Goal: Transaction & Acquisition: Book appointment/travel/reservation

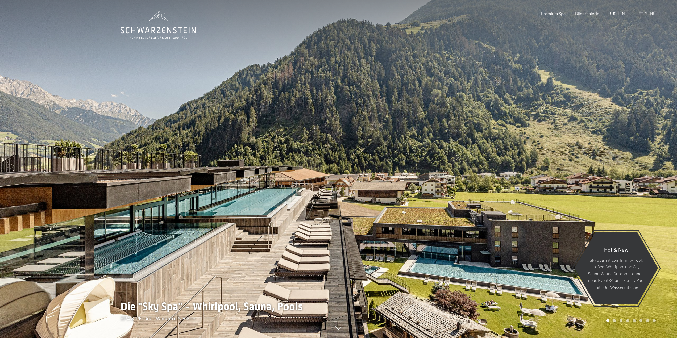
click at [655, 13] on div "Buchen Anfragen Premium Spa Bildergalerie BUCHEN Menü DE IT EN Gutschein Bilder…" at bounding box center [588, 14] width 133 height 6
click at [648, 12] on span "Menü" at bounding box center [649, 13] width 11 height 5
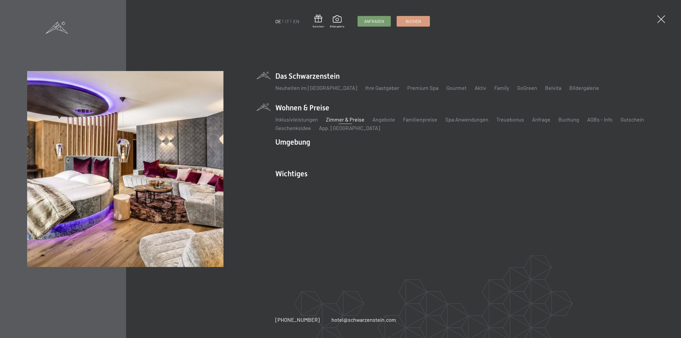
click at [343, 120] on link "Zimmer & Preise" at bounding box center [345, 119] width 39 height 6
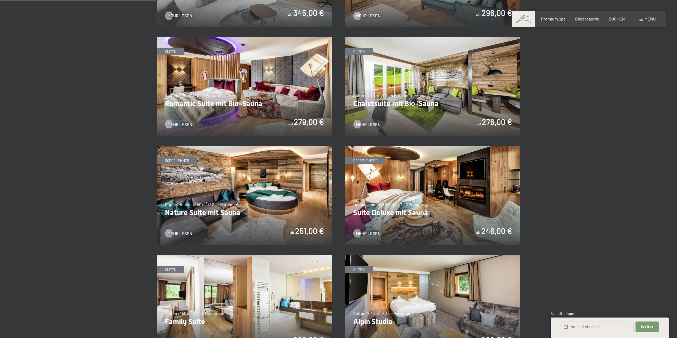
scroll to position [399, 0]
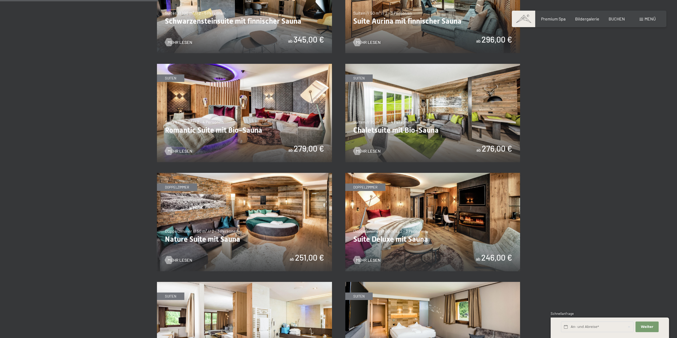
click at [238, 232] on img at bounding box center [244, 222] width 175 height 98
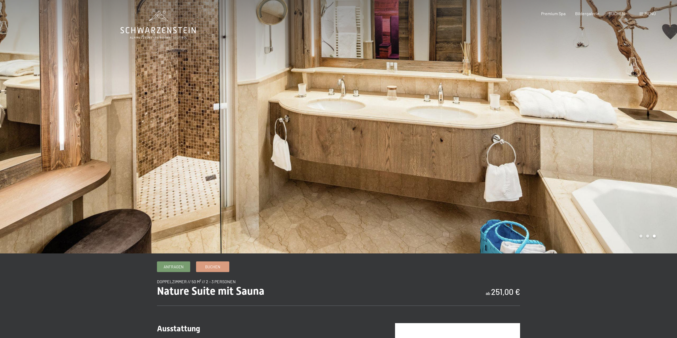
click at [52, 122] on div at bounding box center [169, 126] width 338 height 253
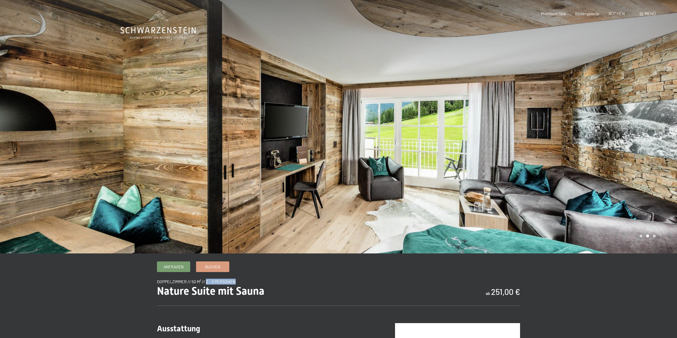
drag, startPoint x: 207, startPoint y: 281, endPoint x: 238, endPoint y: 280, distance: 31.1
click at [238, 280] on div "Doppelzimmer // 50 m² // 2 - 3 Personen" at bounding box center [338, 282] width 363 height 6
click at [652, 12] on span "Menü" at bounding box center [649, 13] width 11 height 5
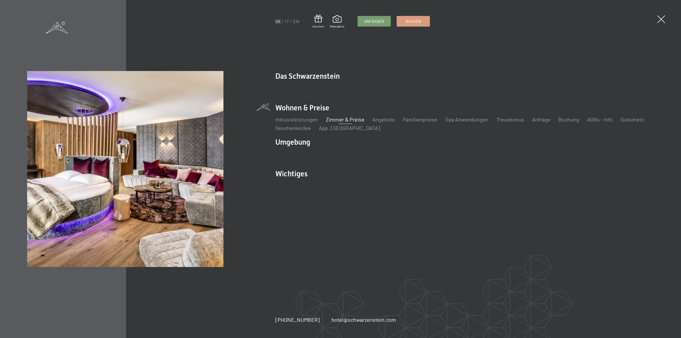
click at [342, 118] on link "Zimmer & Preise" at bounding box center [345, 119] width 39 height 6
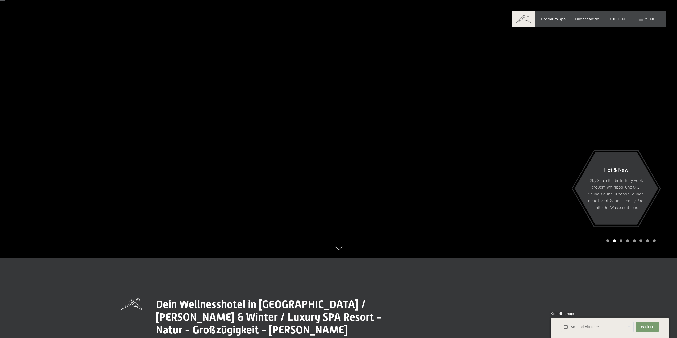
scroll to position [27, 0]
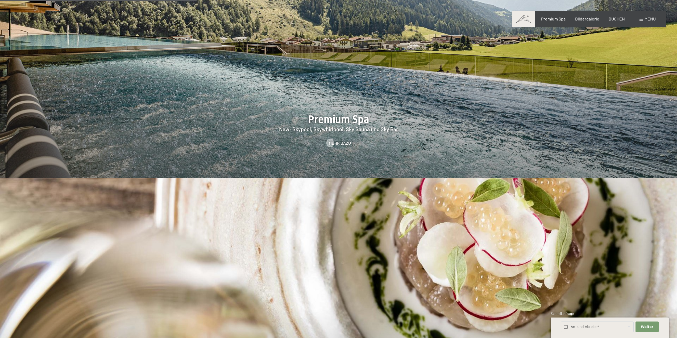
click at [650, 20] on span "Menü" at bounding box center [649, 18] width 11 height 5
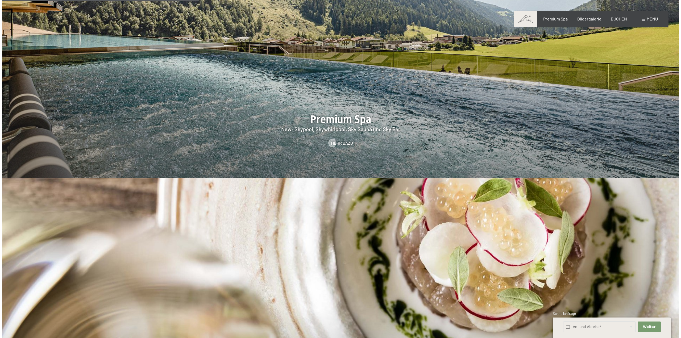
scroll to position [1012, 0]
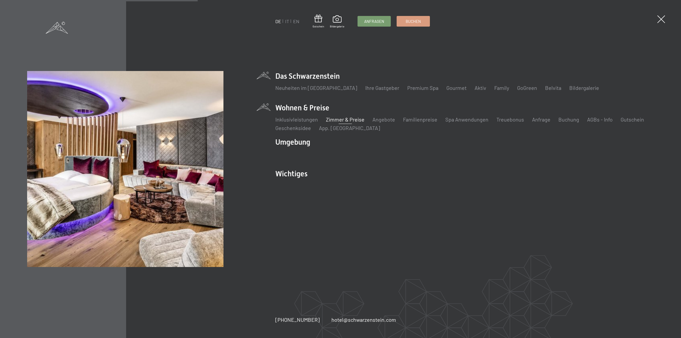
click at [347, 120] on link "Zimmer & Preise" at bounding box center [345, 119] width 39 height 6
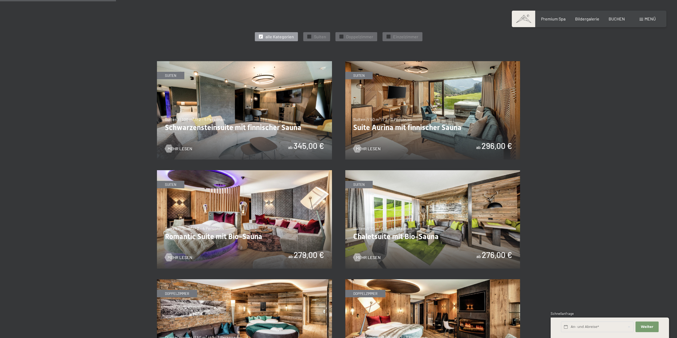
scroll to position [425, 0]
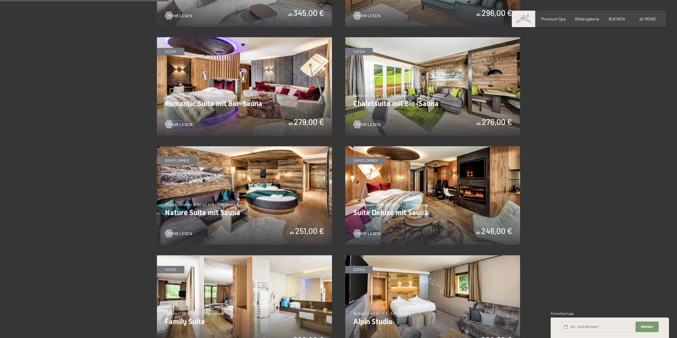
click at [438, 186] on img at bounding box center [432, 195] width 175 height 98
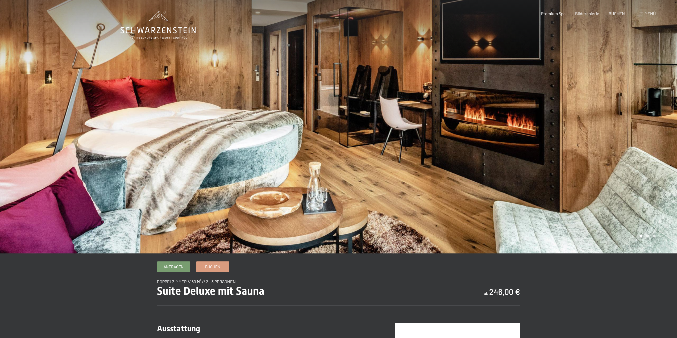
click at [624, 133] on div at bounding box center [507, 126] width 338 height 253
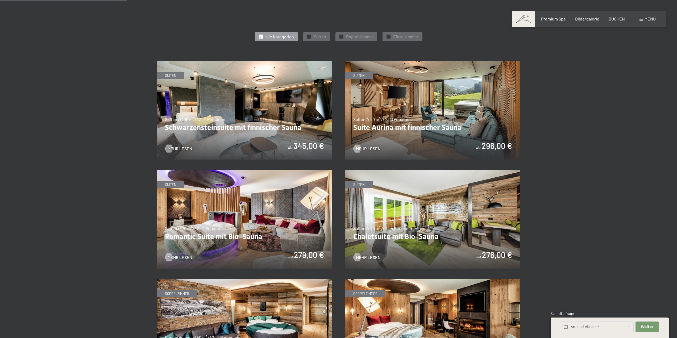
scroll to position [319, 0]
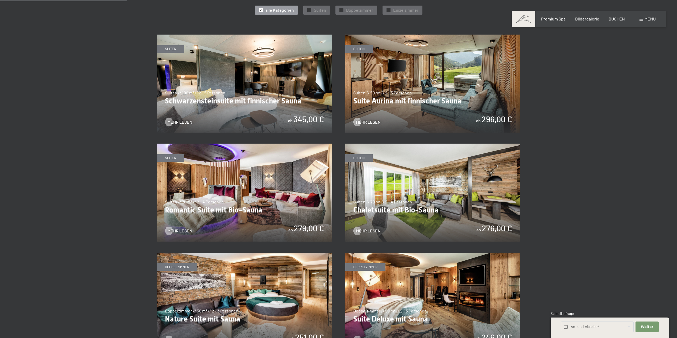
click at [253, 75] on img at bounding box center [244, 84] width 175 height 98
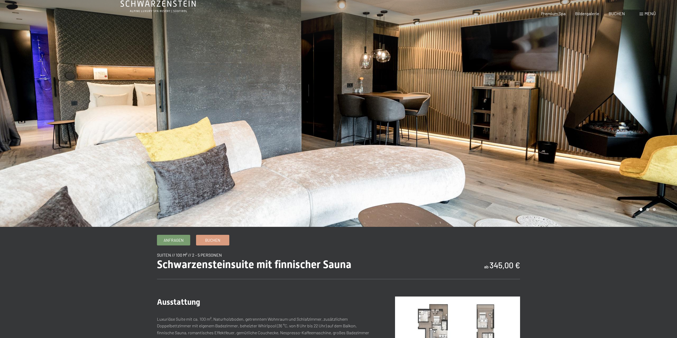
scroll to position [133, 0]
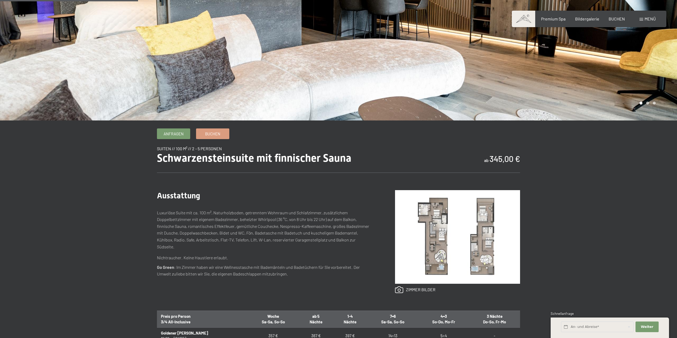
click at [443, 255] on img at bounding box center [457, 237] width 125 height 94
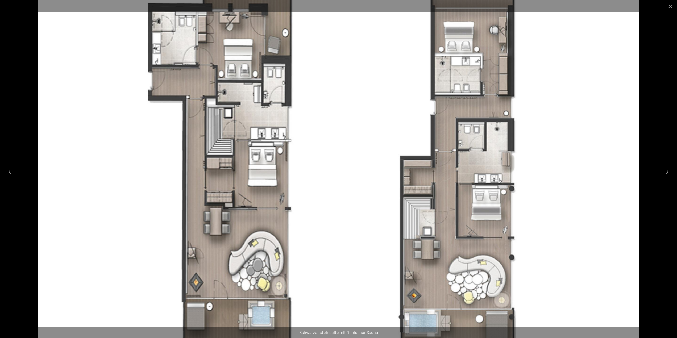
click at [656, 226] on div at bounding box center [338, 169] width 677 height 338
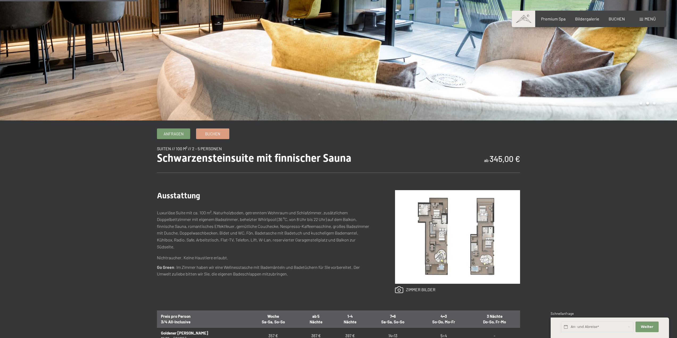
click at [451, 249] on img at bounding box center [457, 237] width 125 height 94
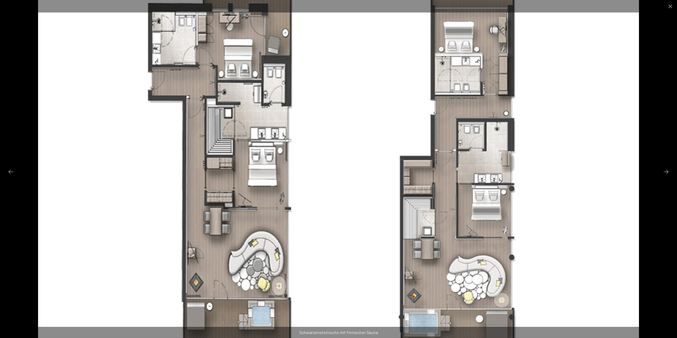
scroll to position [27, 0]
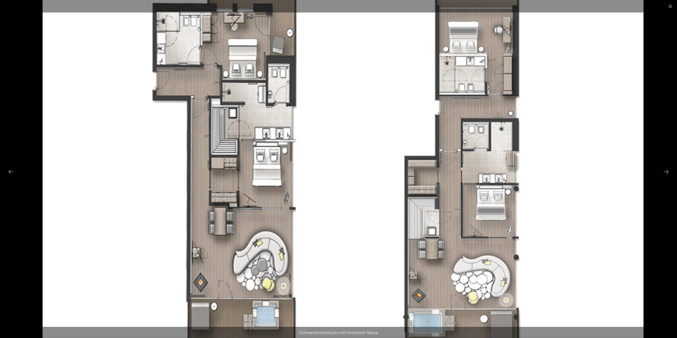
drag, startPoint x: 441, startPoint y: 50, endPoint x: 439, endPoint y: 54, distance: 4.6
click at [439, 54] on img at bounding box center [343, 169] width 601 height 338
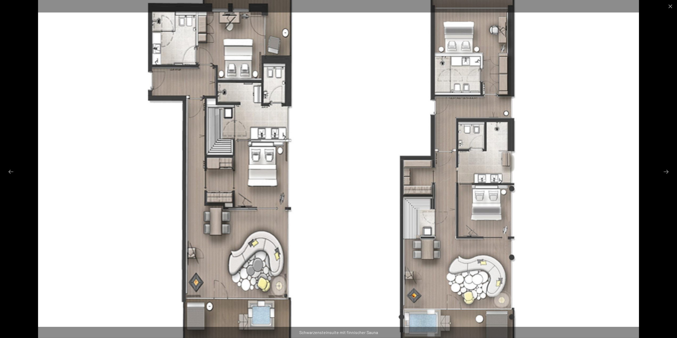
scroll to position [0, 0]
click at [603, 93] on img at bounding box center [338, 169] width 601 height 338
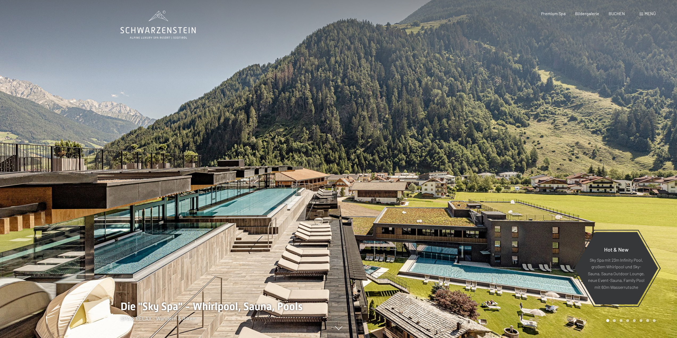
click at [81, 190] on div at bounding box center [169, 169] width 338 height 338
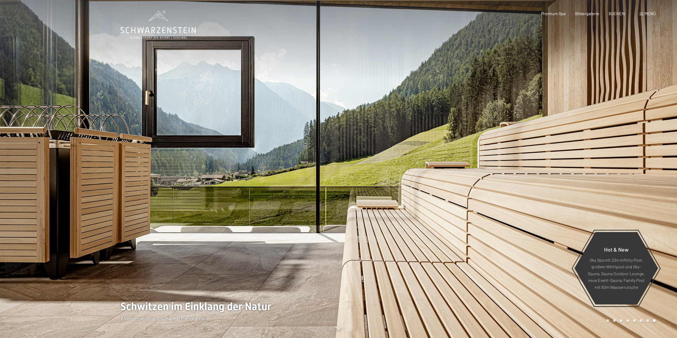
click at [86, 187] on div at bounding box center [169, 169] width 338 height 338
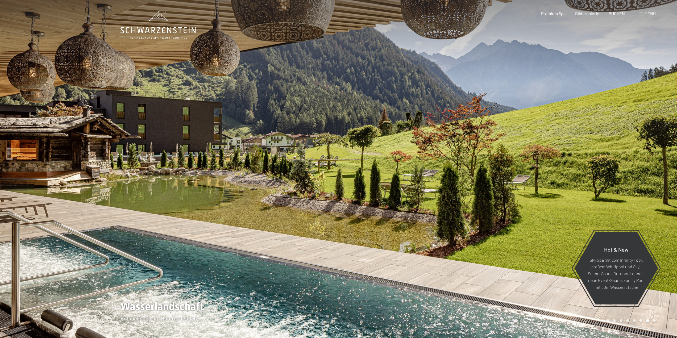
click at [86, 187] on div at bounding box center [169, 169] width 338 height 338
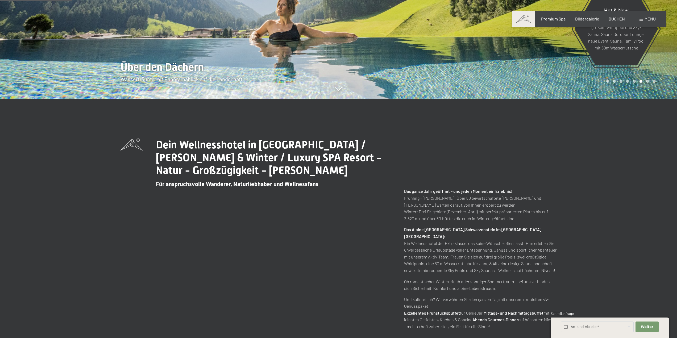
scroll to position [372, 0]
